Goal: Task Accomplishment & Management: Manage account settings

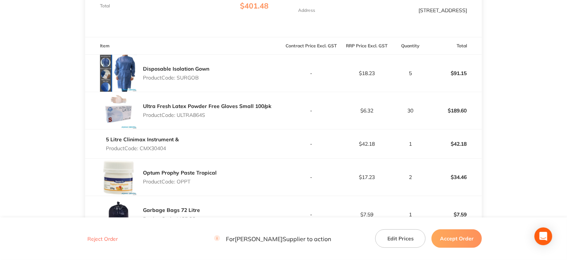
scroll to position [148, 0]
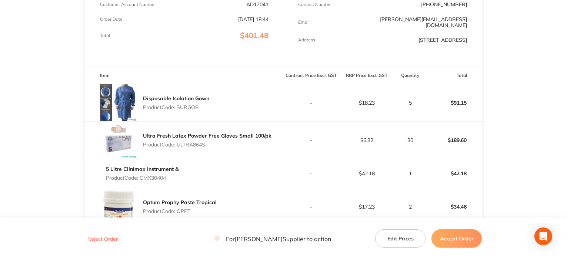
drag, startPoint x: 405, startPoint y: 126, endPoint x: 434, endPoint y: 140, distance: 32.8
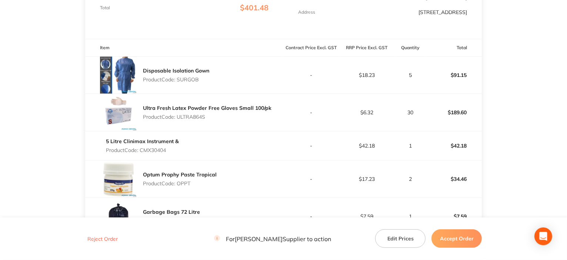
scroll to position [185, 0]
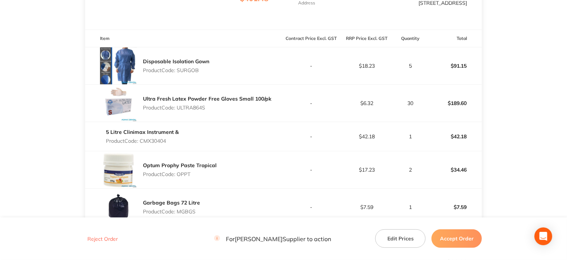
click at [152, 140] on p "Product Code: CMX30404" at bounding box center [142, 141] width 73 height 6
copy p "CMX30404"
click at [187, 171] on p "Product Code: OPPT" at bounding box center [180, 174] width 74 height 6
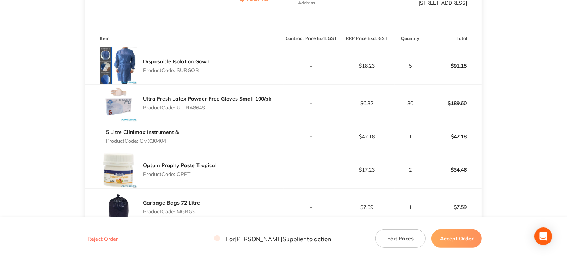
copy p "OPPT"
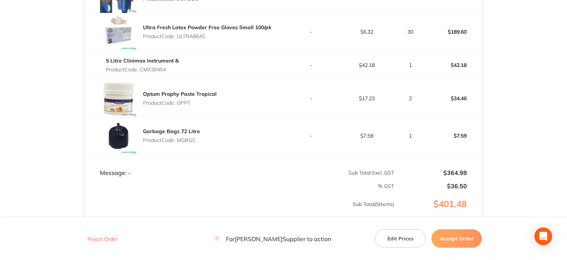
scroll to position [259, 0]
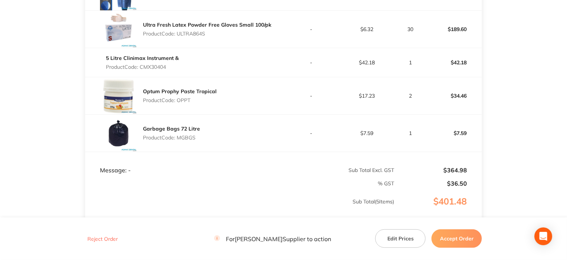
click at [180, 135] on p "Product Code: MGBGS" at bounding box center [171, 138] width 57 height 6
copy p "MGBGS"
click at [446, 240] on button "Accept Order" at bounding box center [456, 239] width 50 height 19
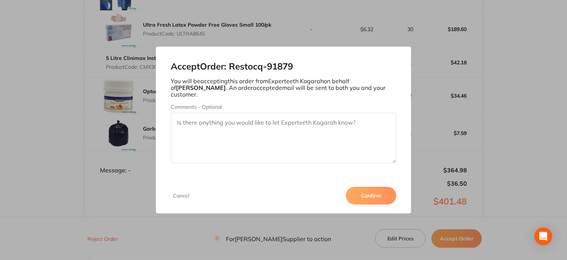
click at [367, 187] on button "Confirm" at bounding box center [371, 196] width 50 height 18
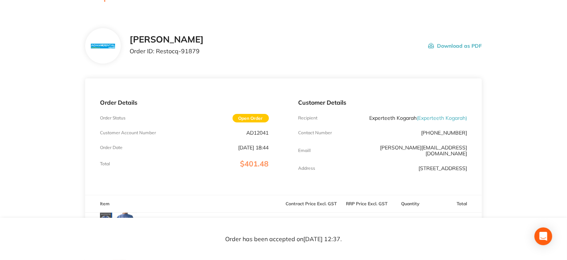
scroll to position [0, 0]
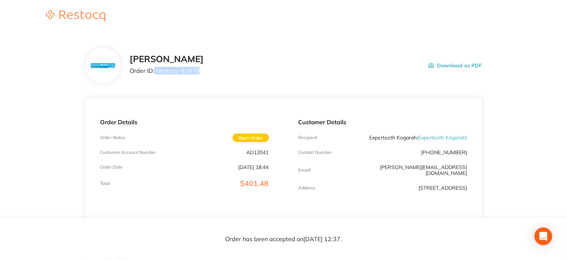
drag, startPoint x: 154, startPoint y: 71, endPoint x: 261, endPoint y: 79, distance: 106.6
click at [261, 79] on div "[PERSON_NAME] Order ID: Restocq- 91879 Download as PDF" at bounding box center [283, 66] width 397 height 36
copy p "Restocq- 91879"
click at [290, 101] on div "Customer Details Recipient Experteeth Kogarah ( Experteeth Kogarah ) Contact Nu…" at bounding box center [383, 156] width 199 height 117
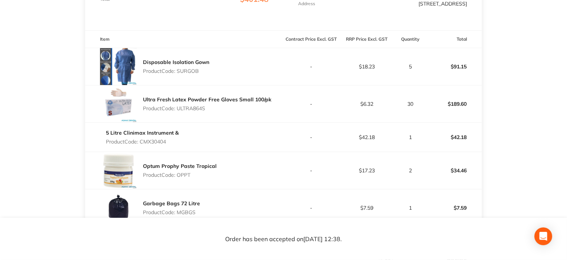
scroll to position [185, 0]
drag, startPoint x: 178, startPoint y: 105, endPoint x: 209, endPoint y: 102, distance: 30.9
click at [209, 105] on p "Product Code: ULTRA864S" at bounding box center [207, 108] width 129 height 6
click at [210, 105] on p "Product Code: ULTRA864S" at bounding box center [207, 108] width 129 height 6
click at [247, 114] on div "Ultra Fresh Latex Powder Free Gloves Small 100/pk Product Code: ULTRA864S" at bounding box center [184, 103] width 199 height 37
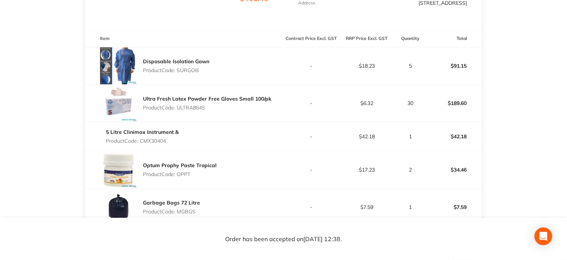
click at [255, 129] on div "5 Litre Clinimax Instrument & Product Code: CMX30404" at bounding box center [184, 136] width 199 height 21
click at [256, 116] on div "Ultra Fresh Latex Powder Free Gloves Small 100/pk Product Code: ULTRA864S" at bounding box center [184, 103] width 199 height 37
click at [257, 131] on div "5 Litre Clinimax Instrument & Product Code: CMX30404" at bounding box center [184, 136] width 199 height 21
click at [256, 114] on div "Ultra Fresh Latex Powder Free Gloves Small 100/pk Product Code: ULTRA864S" at bounding box center [184, 103] width 199 height 37
click at [259, 126] on div "5 Litre Clinimax Instrument & Product Code: CMX30404" at bounding box center [184, 136] width 199 height 21
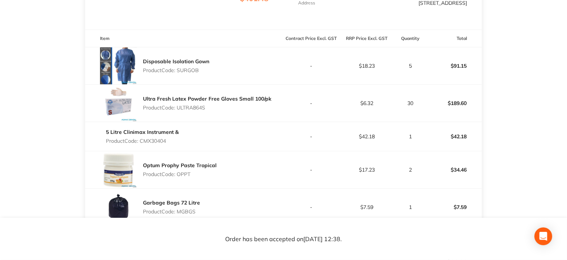
click at [263, 114] on div "Ultra Fresh Latex Powder Free Gloves Small 100/pk Product Code: ULTRA864S" at bounding box center [184, 103] width 199 height 37
click at [261, 122] on td "5 Litre Clinimax Instrument & Product Code: CMX30404" at bounding box center [184, 136] width 199 height 29
click at [187, 105] on p "Product Code: ULTRA864S" at bounding box center [207, 108] width 129 height 6
click at [227, 106] on p "Product Code: ULTRA864S" at bounding box center [207, 108] width 129 height 6
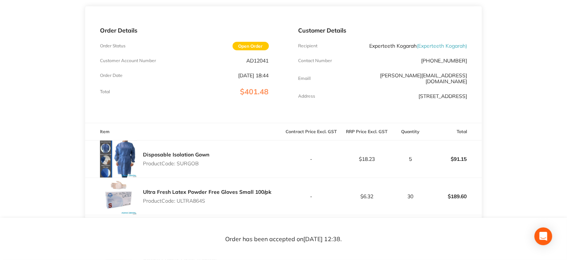
scroll to position [0, 0]
